Goal: Task Accomplishment & Management: Complete application form

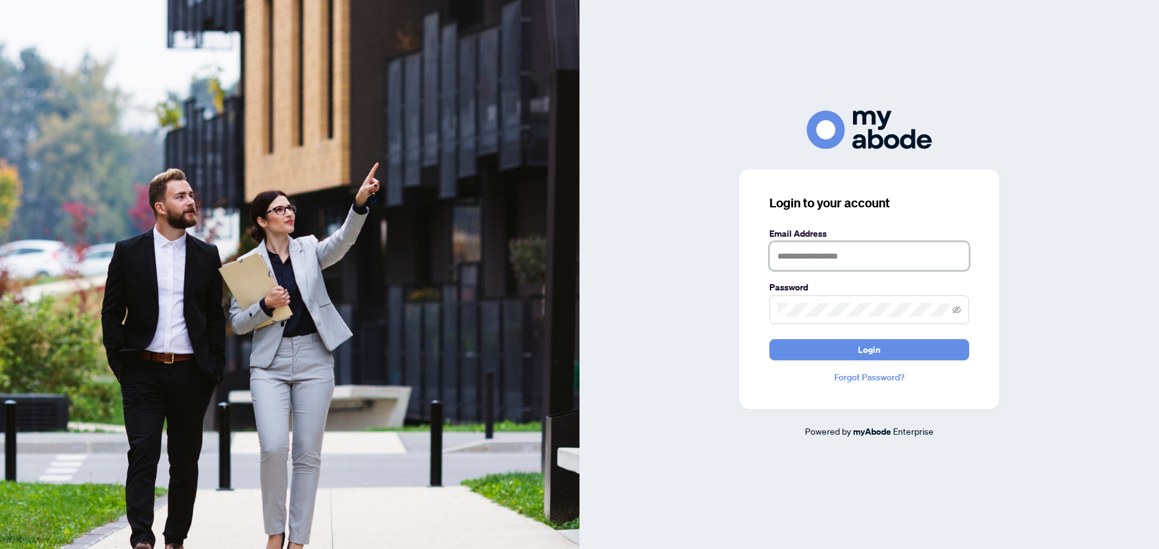
click at [861, 259] on input "text" at bounding box center [869, 256] width 200 height 29
type input "**********"
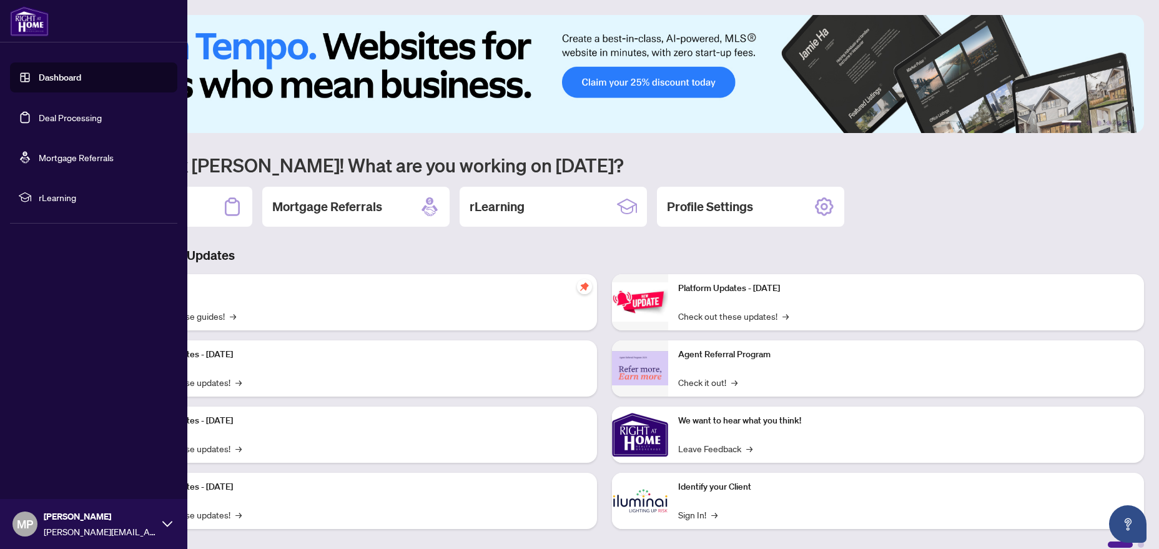
click at [85, 114] on link "Deal Processing" at bounding box center [70, 117] width 63 height 11
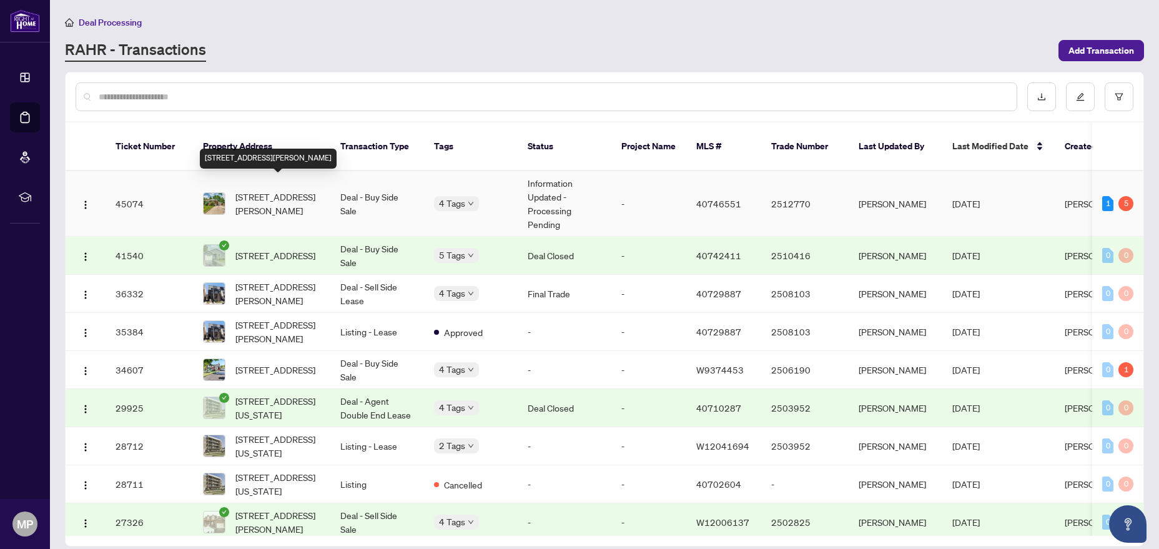
click at [279, 194] on span "[STREET_ADDRESS][PERSON_NAME]" at bounding box center [277, 203] width 85 height 27
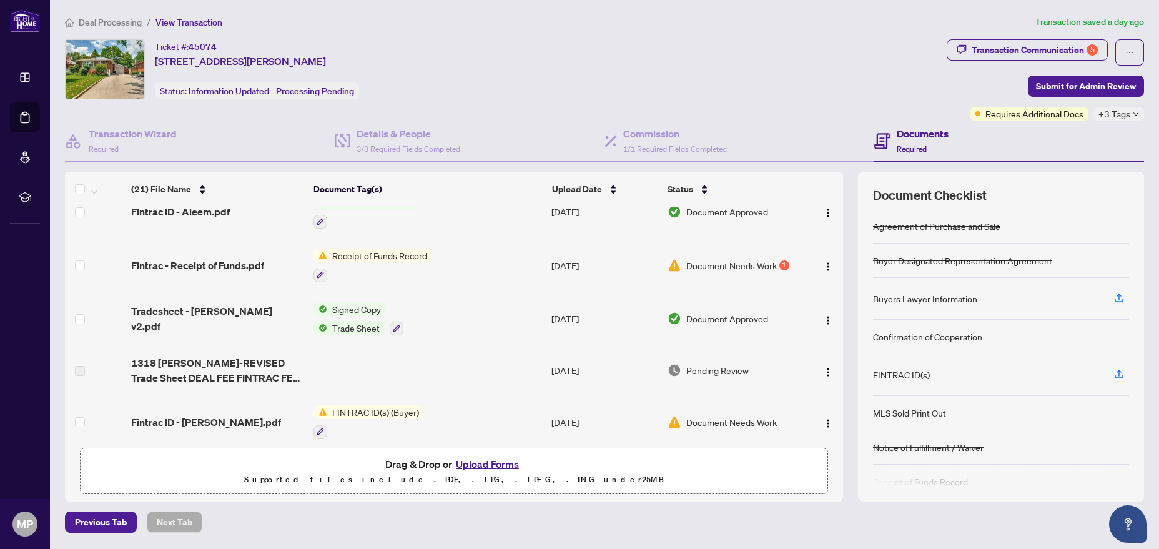
scroll to position [190, 0]
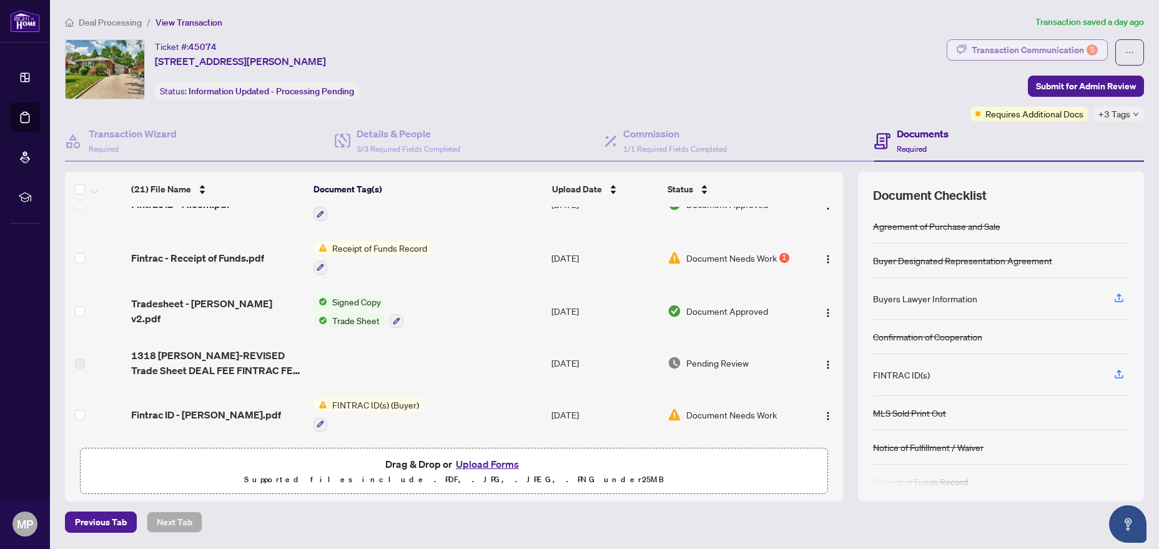
click at [1061, 49] on div "Transaction Communication 5" at bounding box center [1035, 50] width 126 height 20
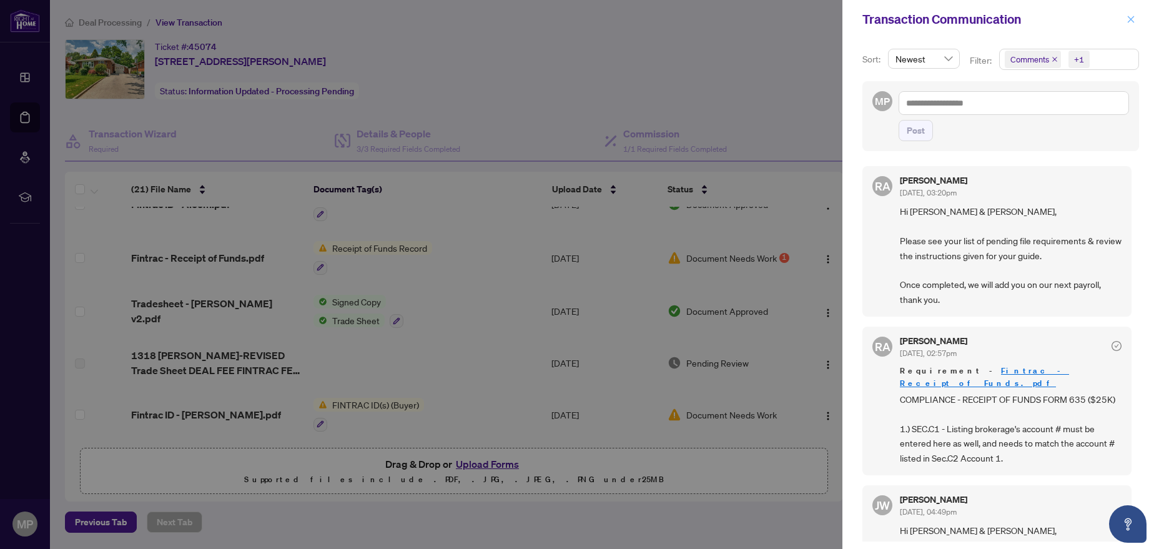
click at [1132, 17] on icon "close" at bounding box center [1131, 19] width 9 height 9
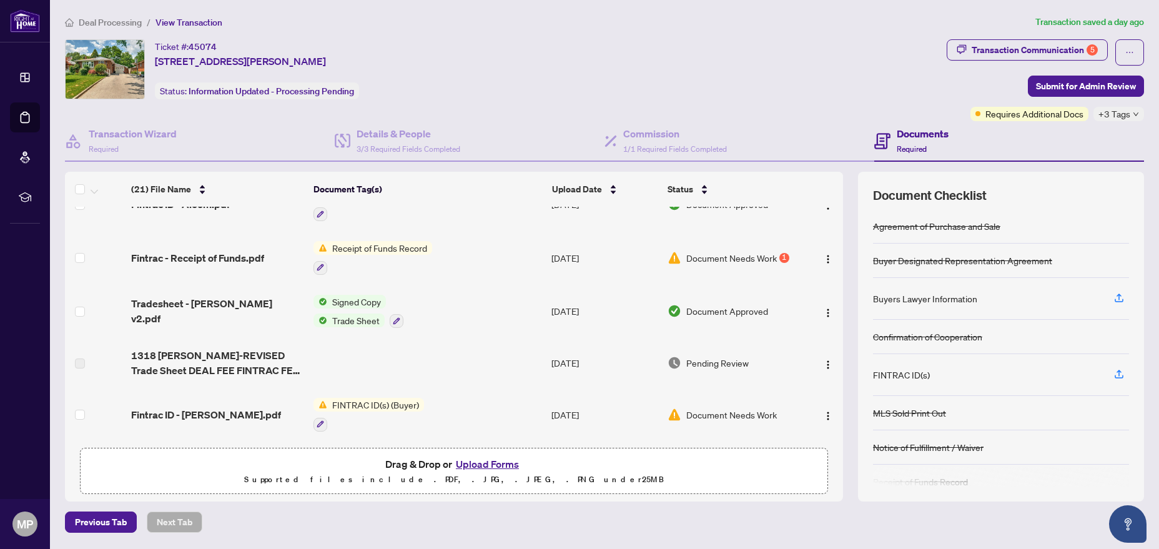
click at [512, 464] on button "Upload Forms" at bounding box center [487, 464] width 71 height 16
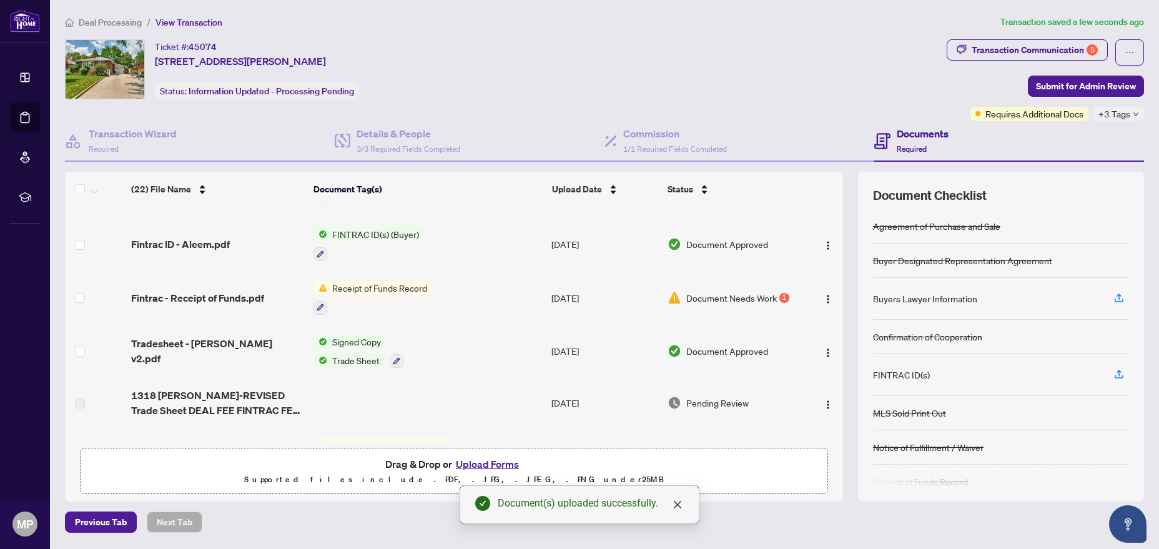
scroll to position [230, 0]
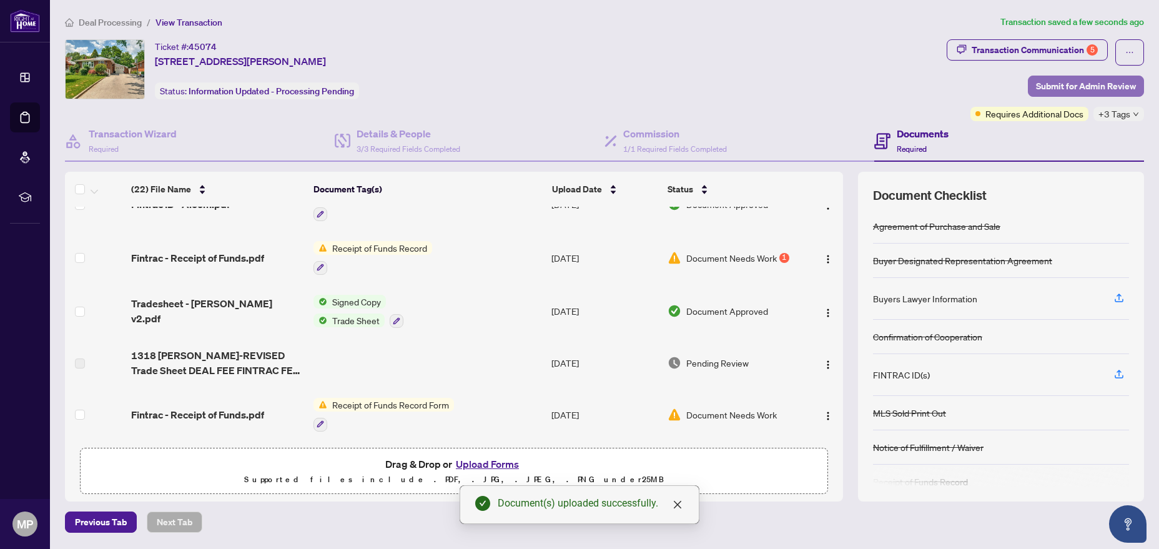
click at [1101, 90] on span "Submit for Admin Review" at bounding box center [1086, 86] width 100 height 20
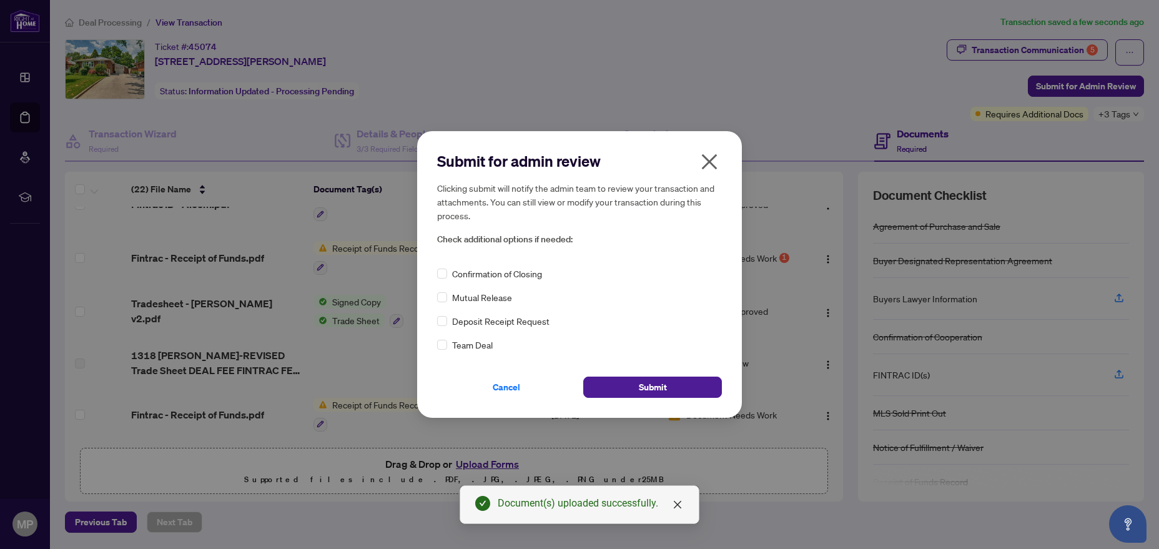
click at [506, 277] on span "Confirmation of Closing" at bounding box center [497, 274] width 90 height 14
click at [658, 392] on span "Submit" at bounding box center [653, 387] width 28 height 20
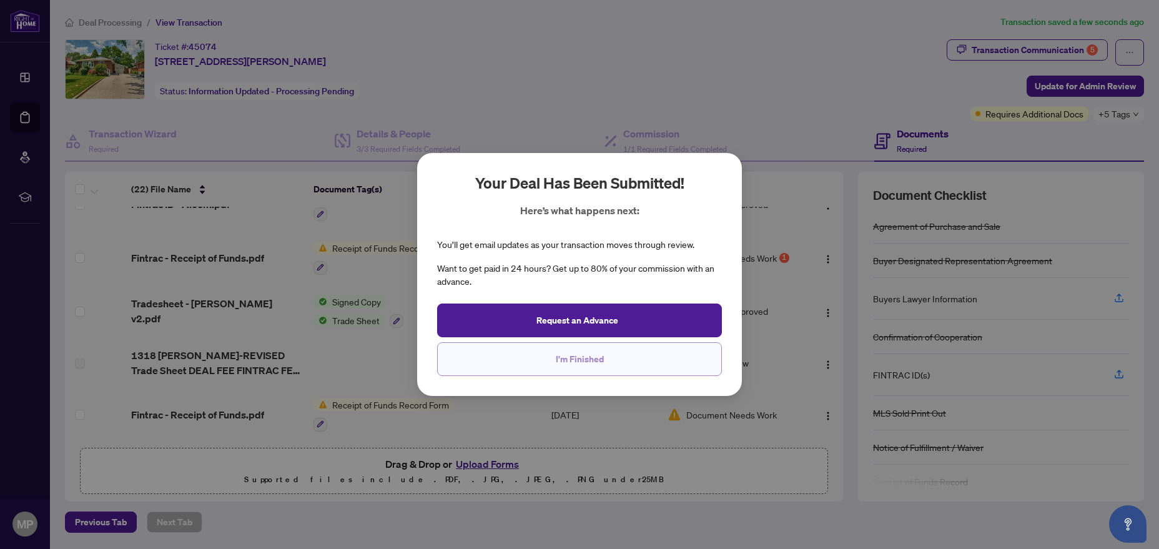
click at [601, 364] on span "I'm Finished" at bounding box center [580, 359] width 48 height 20
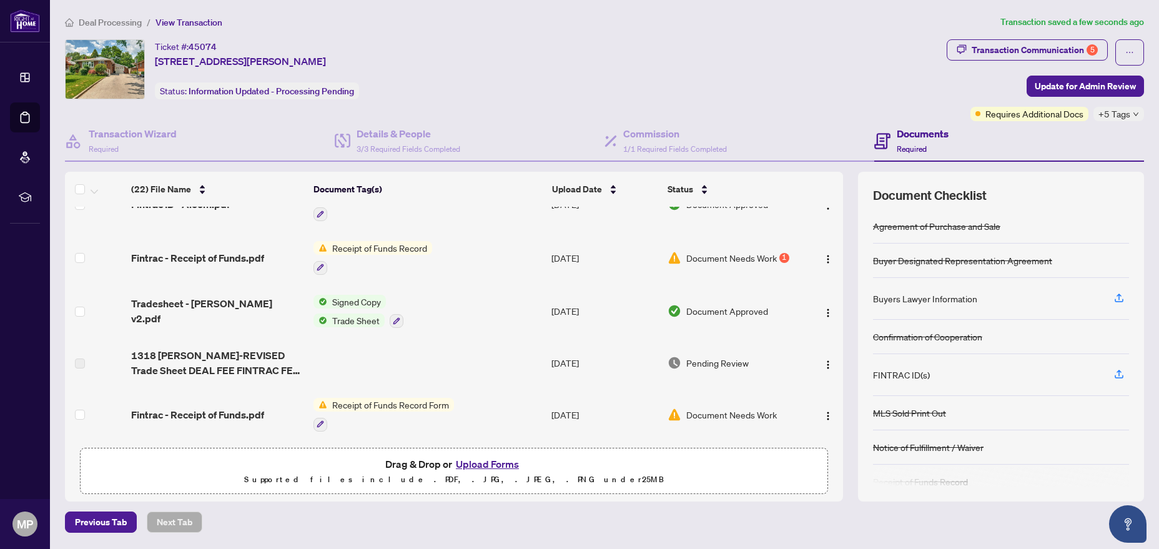
scroll to position [0, 0]
